Goal: Navigation & Orientation: Understand site structure

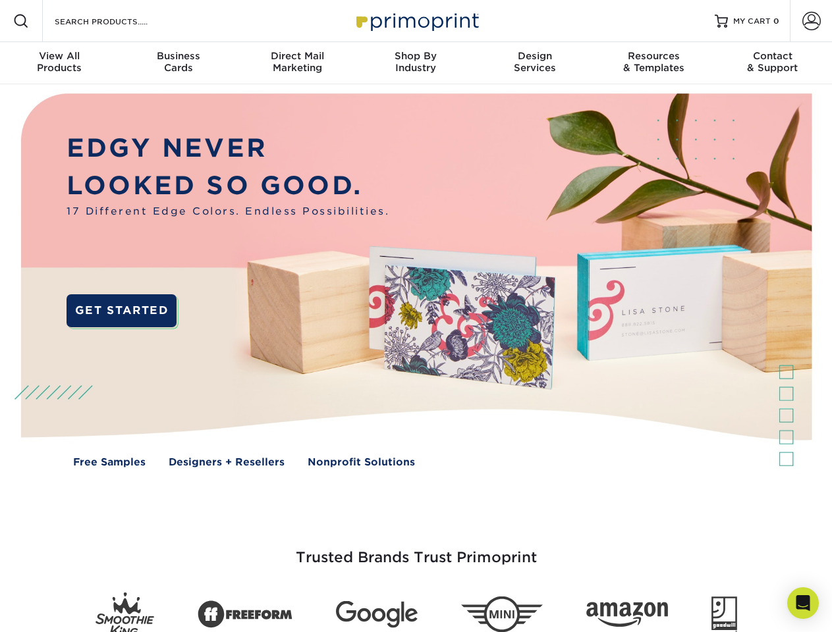
click at [415, 316] on img at bounding box center [415, 290] width 823 height 412
click at [21, 21] on span at bounding box center [21, 21] width 16 height 16
click at [810, 21] on span at bounding box center [811, 21] width 18 height 18
click at [59, 63] on div "View All Products" at bounding box center [59, 62] width 119 height 24
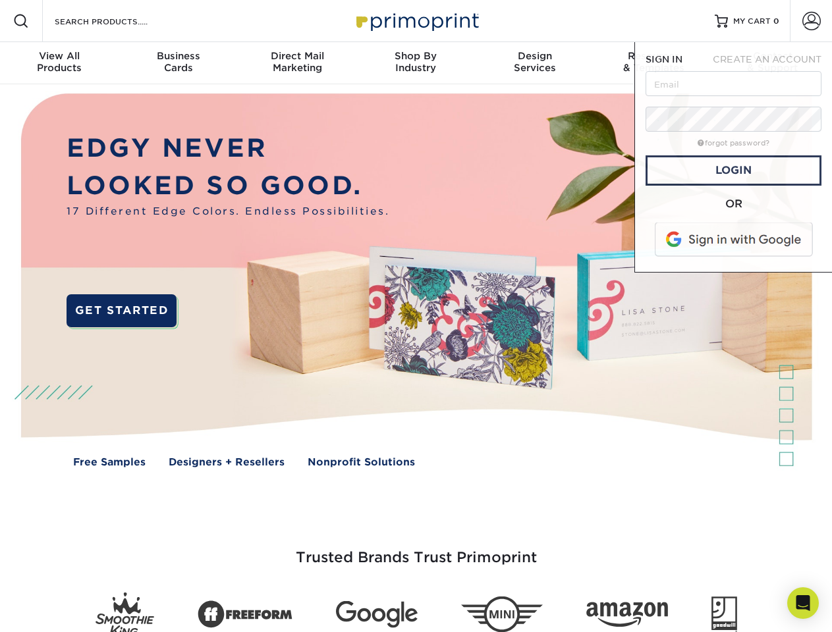
click at [178, 63] on div "Business Cards" at bounding box center [178, 62] width 119 height 24
click at [297, 63] on div "Direct Mail Marketing" at bounding box center [297, 62] width 119 height 24
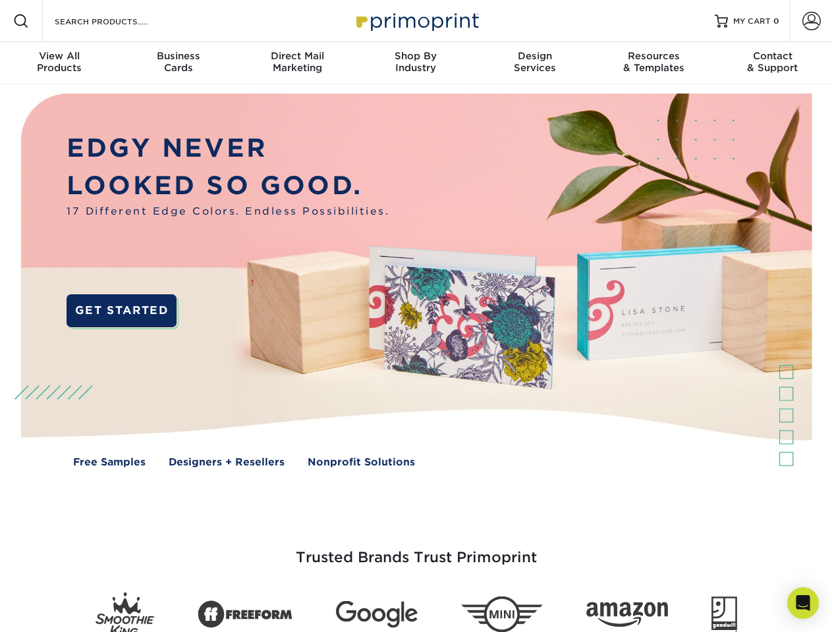
click at [415, 63] on div "Shop By Industry" at bounding box center [415, 62] width 119 height 24
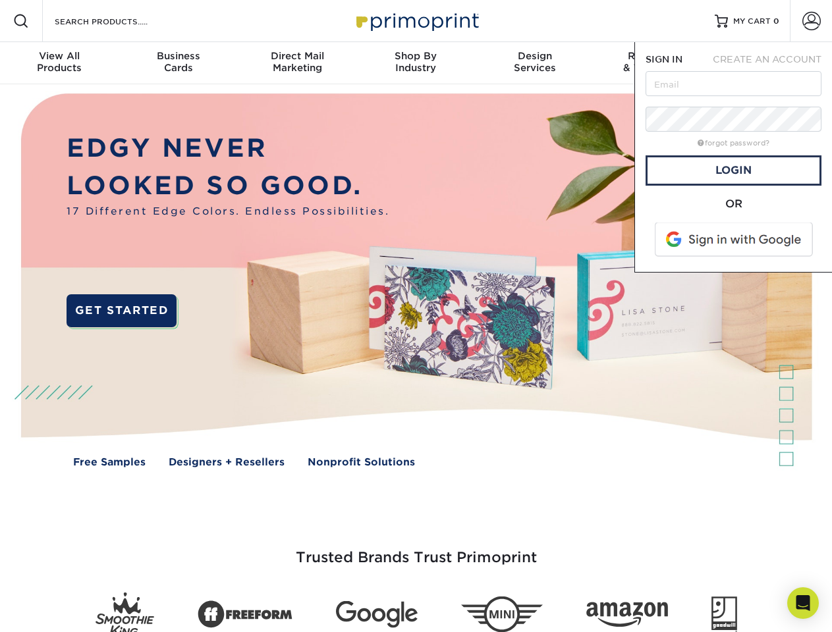
click at [535, 63] on div "Design Services" at bounding box center [534, 62] width 119 height 24
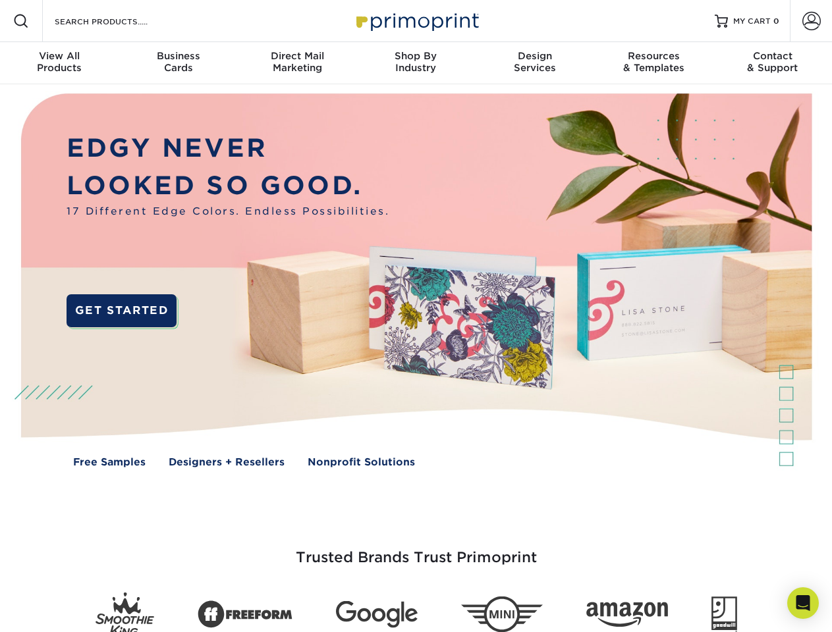
click at [653, 63] on span "SIGN IN" at bounding box center [663, 59] width 37 height 11
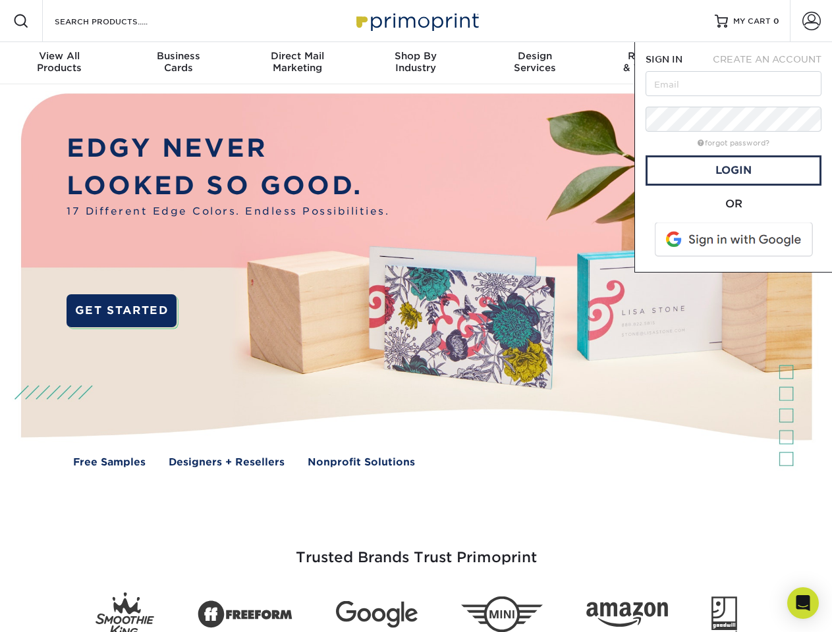
click at [772, 63] on div "Contact & Support" at bounding box center [772, 62] width 119 height 24
